Goal: Transaction & Acquisition: Purchase product/service

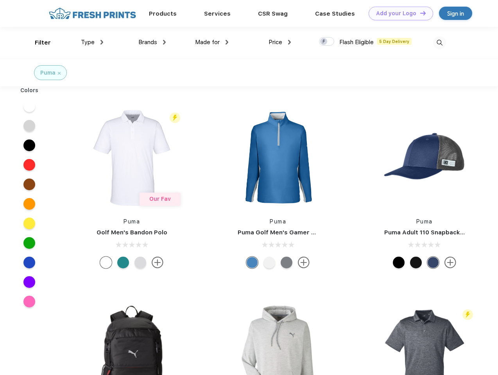
scroll to position [0, 0]
click at [398, 13] on link "Add your Logo Design Tool" at bounding box center [400, 14] width 64 height 14
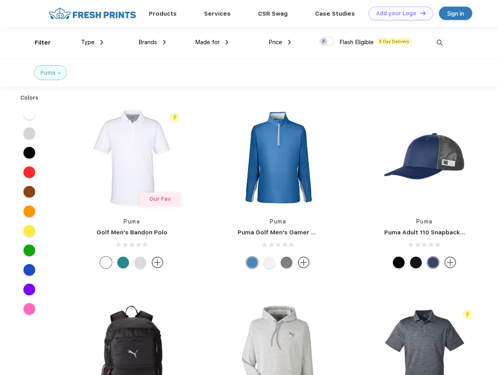
click at [0, 0] on div "Design Tool" at bounding box center [0, 0] width 0 height 0
click at [419, 13] on link "Add your Logo Design Tool" at bounding box center [400, 14] width 64 height 14
click at [38, 43] on div "Filter" at bounding box center [43, 42] width 16 height 9
click at [92, 42] on span "Type" at bounding box center [88, 42] width 14 height 7
click at [152, 42] on span "Brands" at bounding box center [147, 42] width 19 height 7
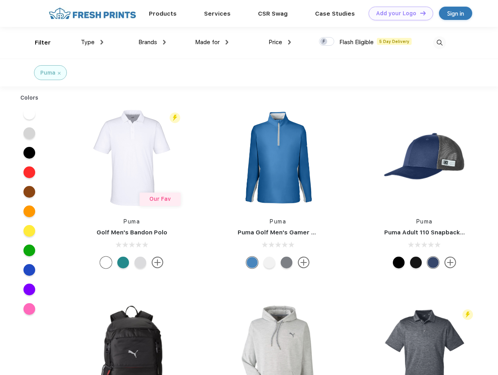
click at [212, 42] on span "Made for" at bounding box center [207, 42] width 25 height 7
click at [280, 42] on span "Price" at bounding box center [275, 42] width 14 height 7
click at [327, 42] on div at bounding box center [326, 41] width 15 height 9
click at [324, 42] on input "checkbox" at bounding box center [321, 39] width 5 height 5
click at [439, 43] on img at bounding box center [439, 42] width 13 height 13
